Goal: Information Seeking & Learning: Learn about a topic

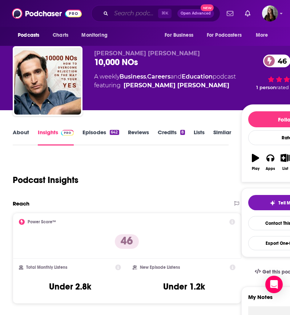
click at [123, 13] on input "Search podcasts, credits, & more..." at bounding box center [134, 14] width 47 height 12
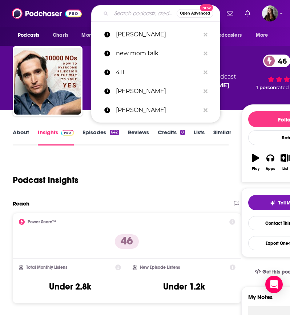
paste input "[PERSON_NAME] Podcast"
type input "[PERSON_NAME] Podcast"
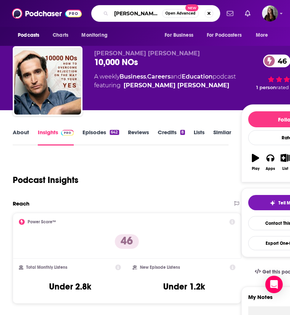
scroll to position [0, 13]
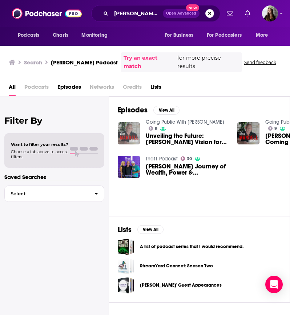
click at [129, 122] on img "Unveiling the Future: Don Capi's Vision for New Media on Ross Mandell's Podcast" at bounding box center [129, 133] width 22 height 22
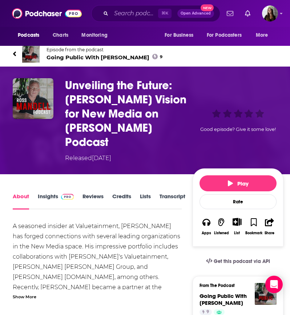
scroll to position [9, 0]
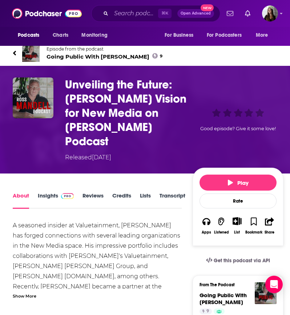
click at [56, 192] on link "Insights" at bounding box center [56, 200] width 36 height 17
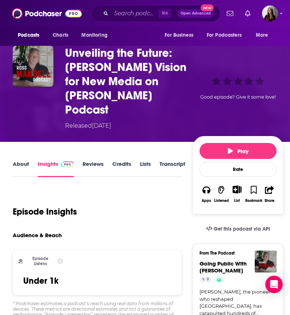
scroll to position [44, 0]
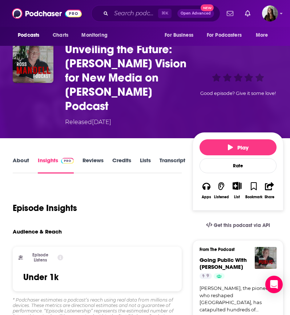
click at [19, 157] on link "About" at bounding box center [21, 165] width 16 height 17
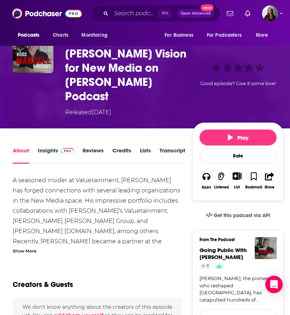
scroll to position [54, 0]
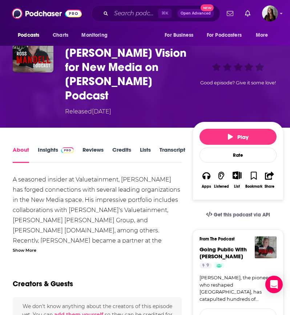
click at [23, 246] on div "Show More" at bounding box center [25, 249] width 24 height 7
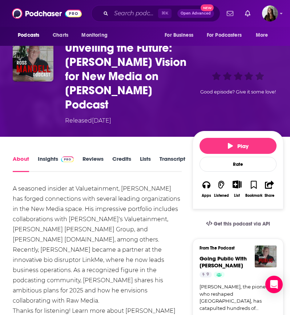
scroll to position [0, 0]
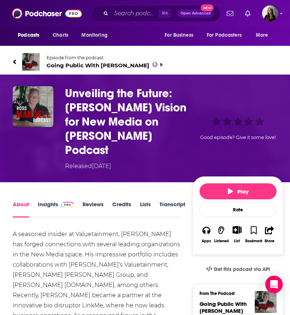
click at [51, 200] on link "Insights" at bounding box center [56, 208] width 36 height 17
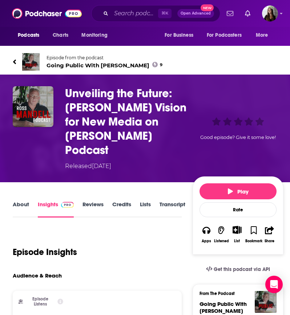
scroll to position [3, 0]
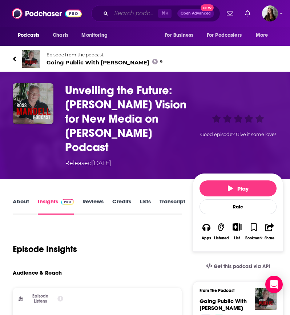
click at [125, 16] on input "Search podcasts, credits, & more..." at bounding box center [134, 14] width 47 height 12
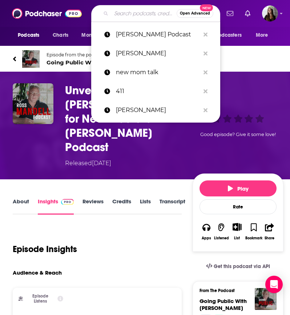
paste input "Extend Podcast with [PERSON_NAME], [GEOGRAPHIC_DATA]"
type input "Extend Podcast with [PERSON_NAME], [GEOGRAPHIC_DATA]"
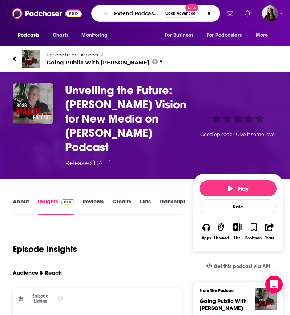
scroll to position [0, 61]
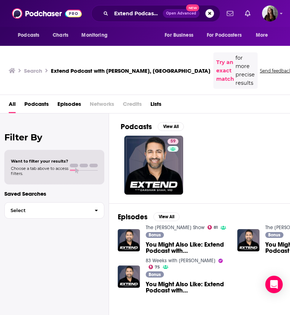
click at [227, 135] on div "59" at bounding box center [213, 164] width 184 height 59
click at [69, 240] on div "Filter By Want to filter your results? Choose a tab above to access filters. Sa…" at bounding box center [54, 270] width 109 height 315
